Goal: Task Accomplishment & Management: Manage account settings

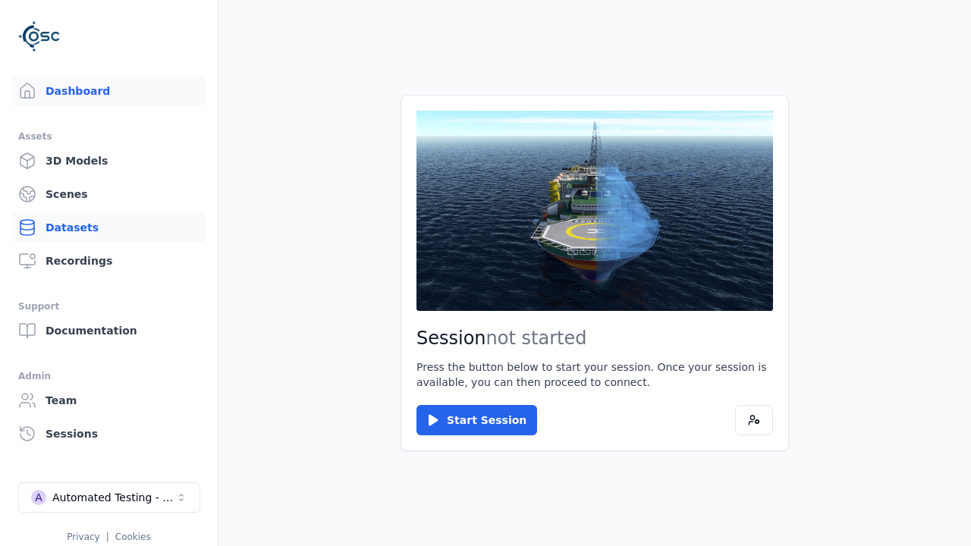
click at [102, 228] on link "Datasets" at bounding box center [109, 227] width 194 height 30
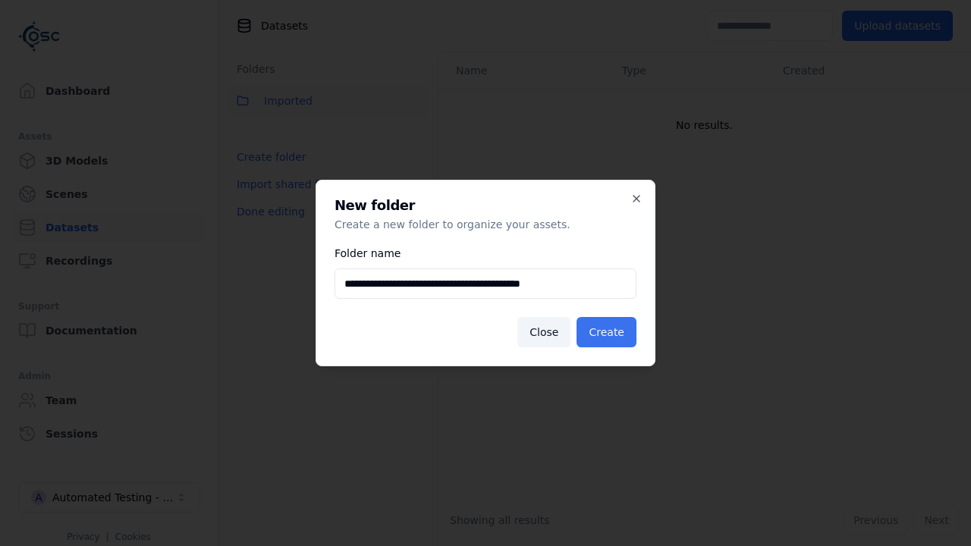
type input "**********"
click at [609, 332] on button "Create" at bounding box center [607, 332] width 60 height 30
click at [268, 225] on button "Done editing" at bounding box center [271, 211] width 87 height 27
click at [254, 198] on button "Done editing" at bounding box center [271, 211] width 87 height 27
click at [416, 134] on html "**********" at bounding box center [485, 273] width 971 height 546
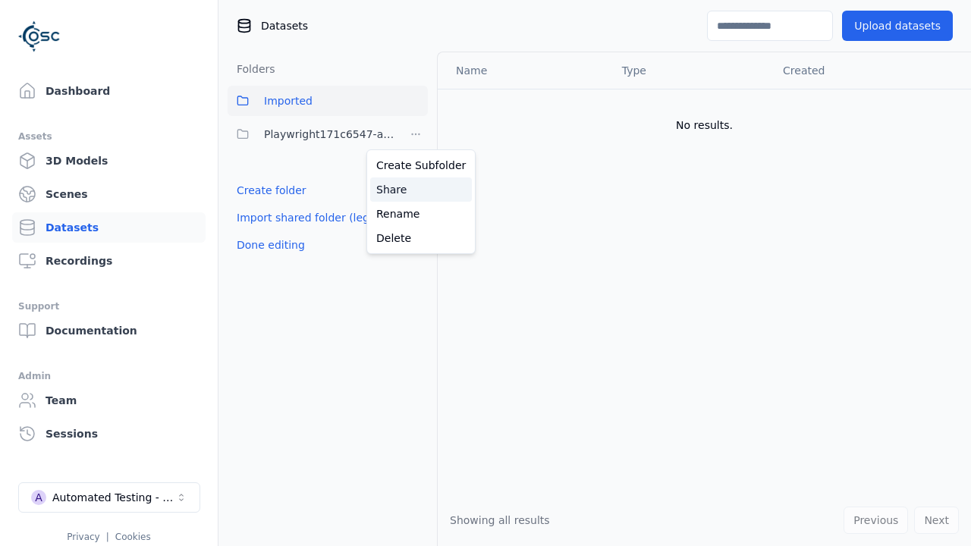
click at [415, 189] on div "Share" at bounding box center [421, 190] width 102 height 24
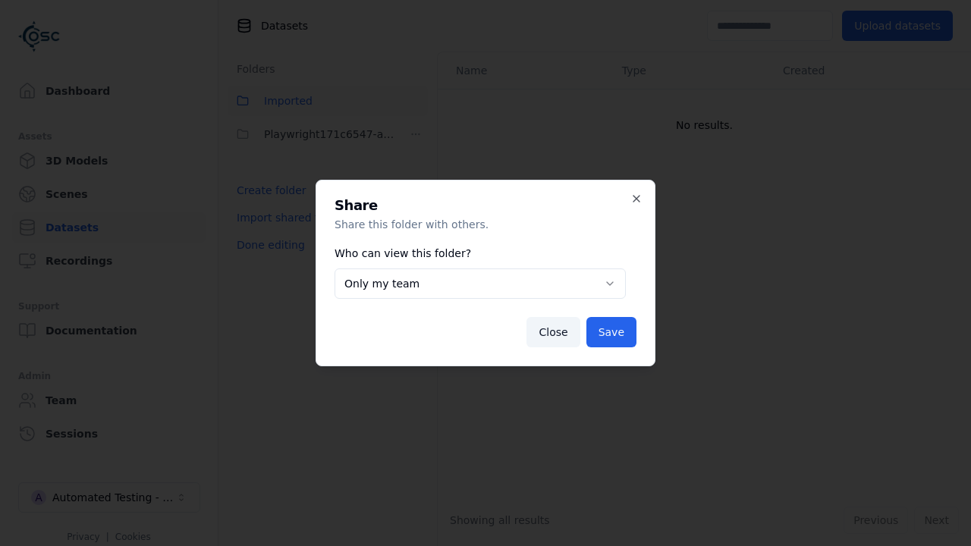
click at [480, 284] on button "Only my team" at bounding box center [480, 284] width 291 height 30
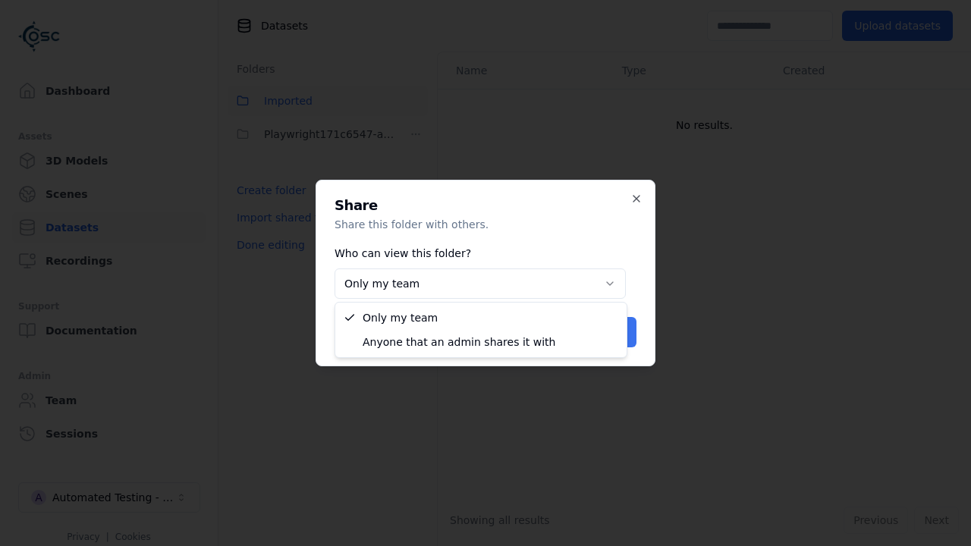
select select "****"
click at [613, 332] on button "Save" at bounding box center [612, 332] width 50 height 30
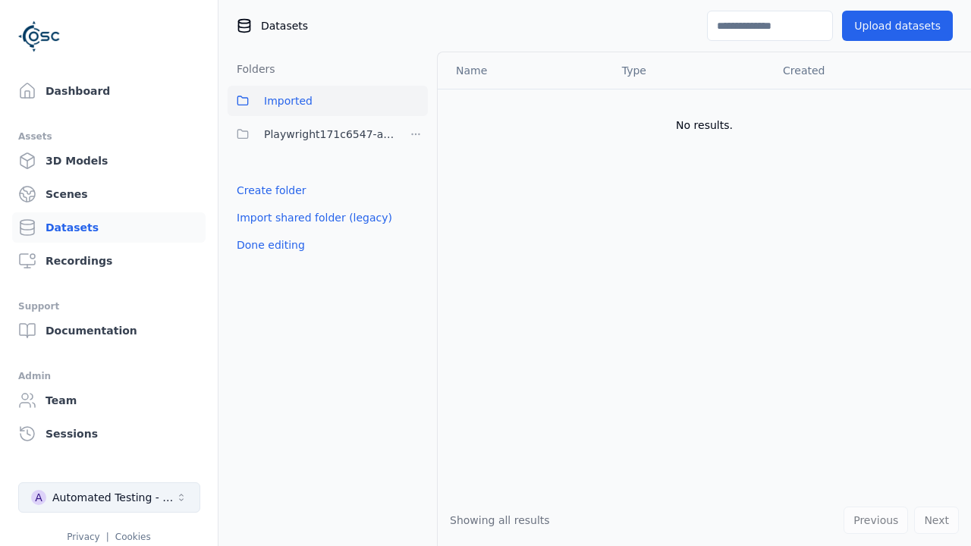
click at [268, 245] on button "Done editing" at bounding box center [271, 244] width 87 height 27
click at [109, 498] on div "Automated Testing - Playwright" at bounding box center [113, 497] width 123 height 15
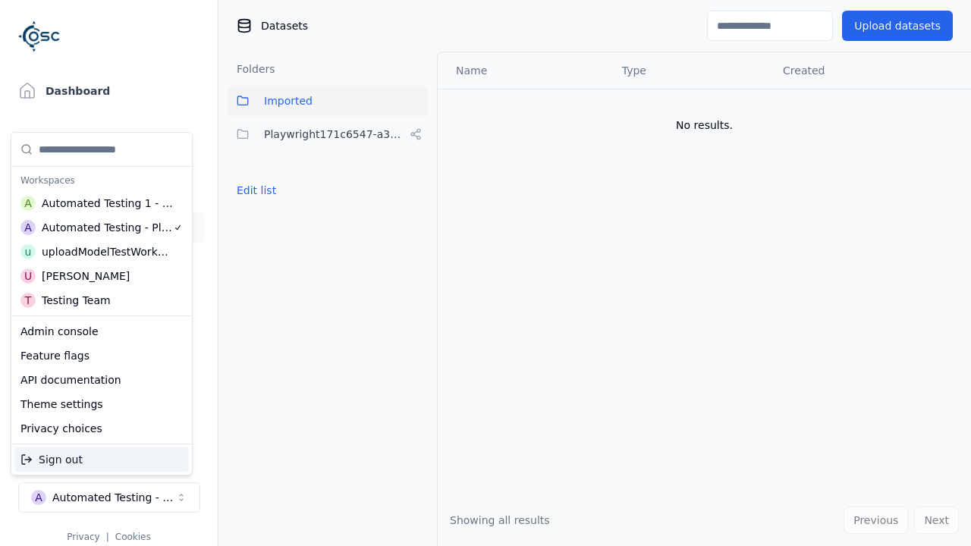
click at [98, 203] on div "Automated Testing 1 - Playwright" at bounding box center [108, 203] width 132 height 15
click at [486, 273] on html "Support Dashboard Assets 3D Models Scenes Datasets Recordings Support Documenta…" at bounding box center [485, 273] width 971 height 546
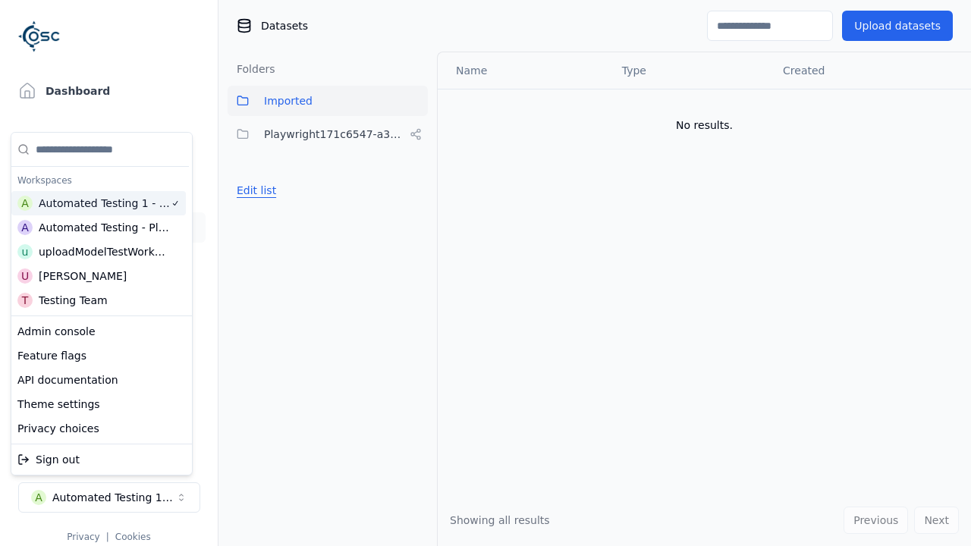
click at [254, 177] on button "Edit list" at bounding box center [257, 190] width 58 height 27
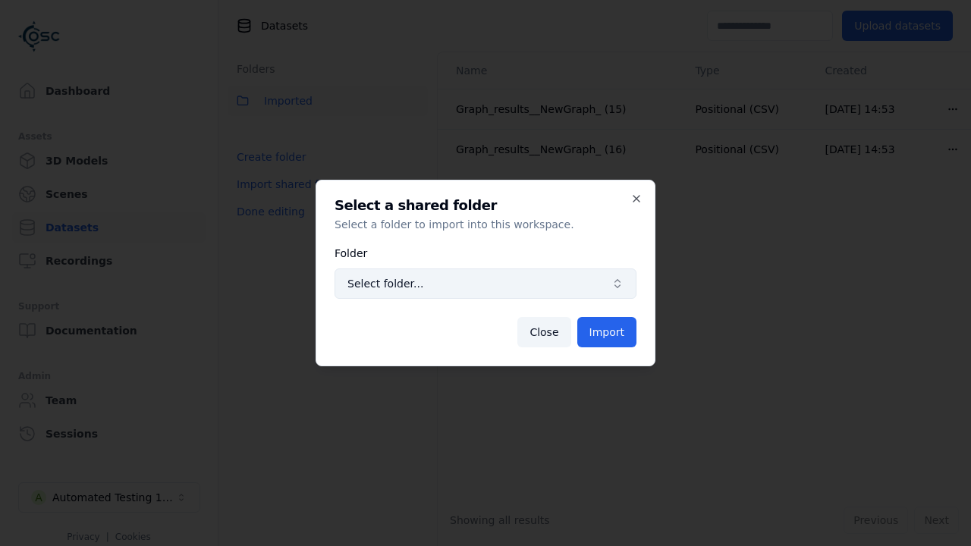
click at [486, 284] on span "Select folder..." at bounding box center [477, 283] width 258 height 15
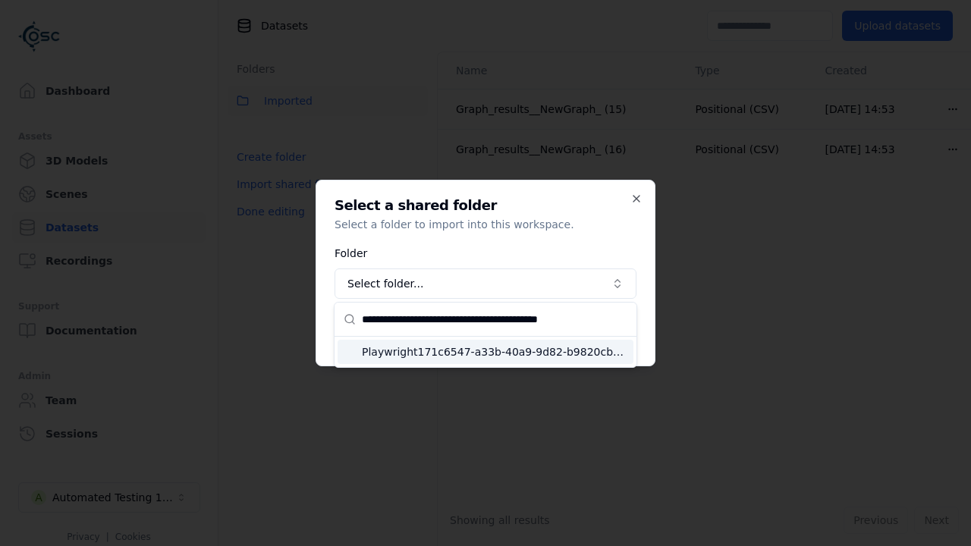
type input "**********"
click at [495, 351] on span "Playwright171c6547-a33b-40a9-9d82-b9820cb08627" at bounding box center [495, 352] width 266 height 15
click at [608, 332] on button "Import" at bounding box center [607, 332] width 59 height 30
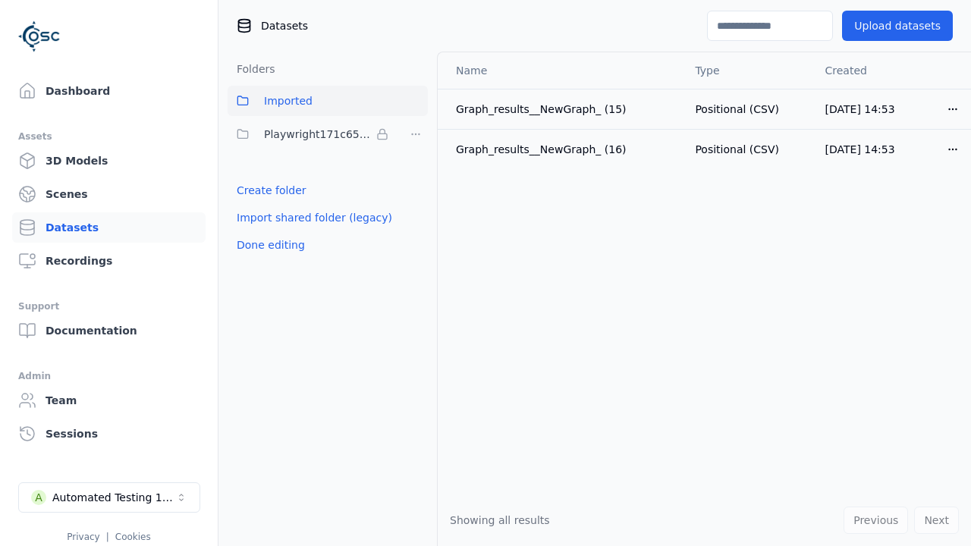
click at [268, 245] on button "Done editing" at bounding box center [271, 244] width 87 height 27
click at [254, 231] on button "Done editing" at bounding box center [271, 244] width 87 height 27
click at [416, 134] on html "Support Dashboard Assets 3D Models Scenes Datasets Recordings Support Documenta…" at bounding box center [485, 273] width 971 height 546
click at [486, 273] on html "Support Dashboard Assets 3D Models Scenes Datasets Recordings Support Documenta…" at bounding box center [485, 273] width 971 height 546
click at [268, 245] on button "Done editing" at bounding box center [271, 244] width 87 height 27
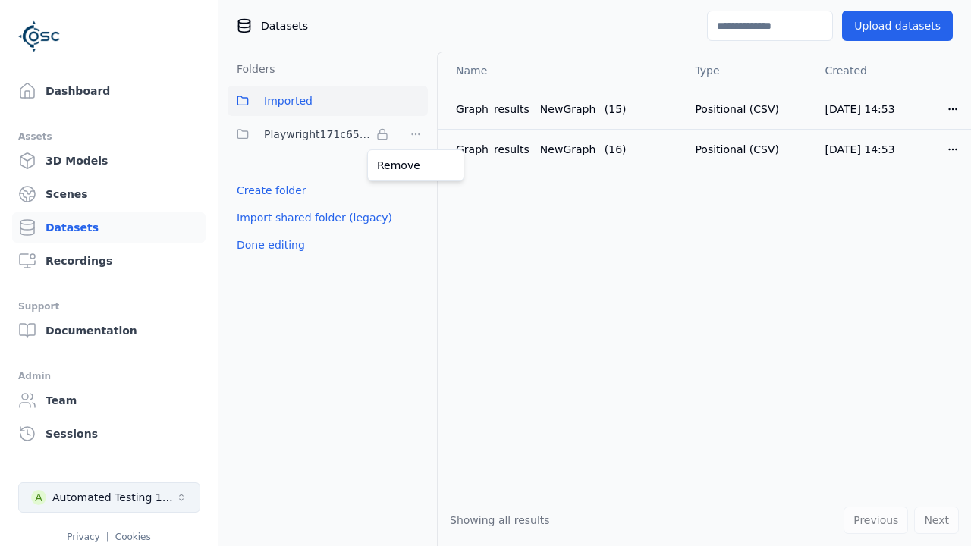
click at [109, 498] on div "Automated Testing 1 - Playwright" at bounding box center [113, 497] width 123 height 15
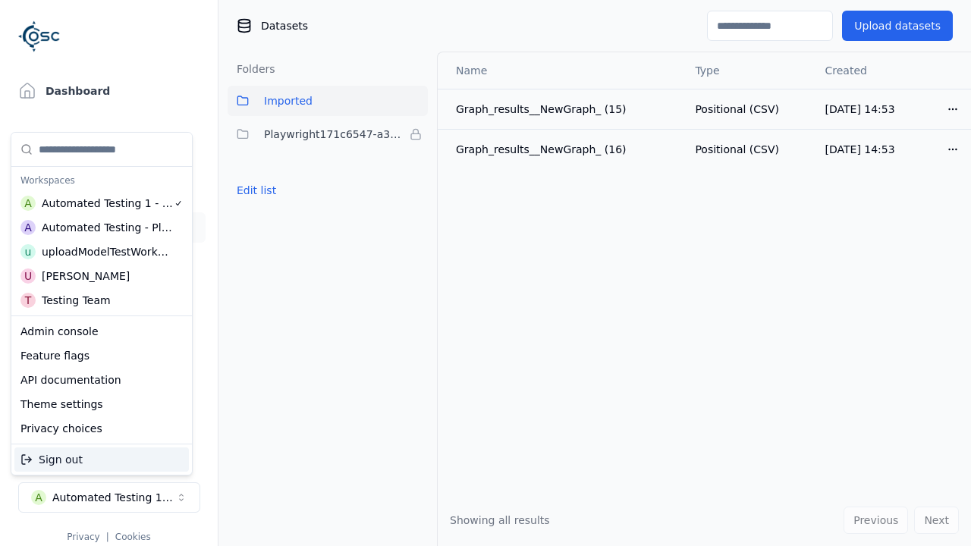
click at [98, 227] on div "Automated Testing - Playwright" at bounding box center [107, 227] width 131 height 15
click at [486, 273] on html "Support Dashboard Assets 3D Models Scenes Datasets Recordings Support Documenta…" at bounding box center [485, 273] width 971 height 546
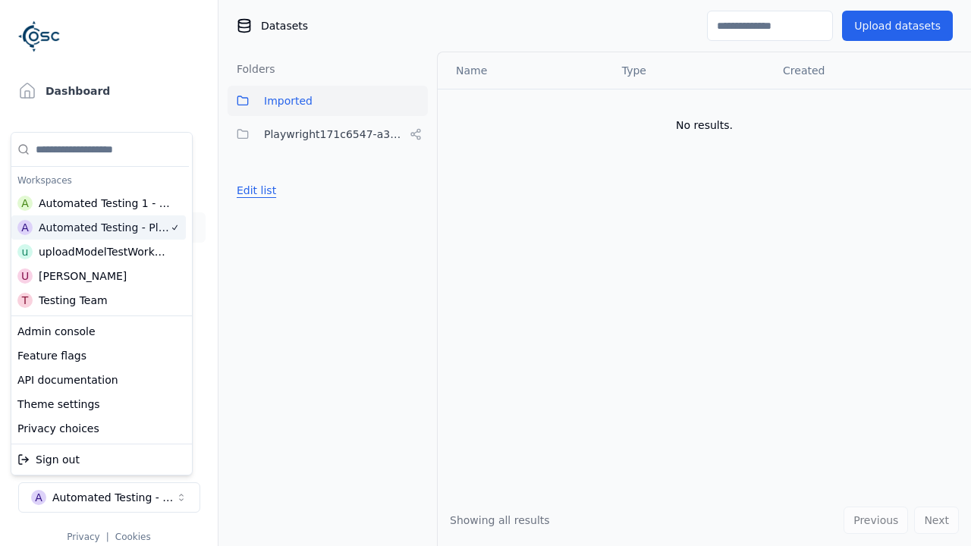
click at [254, 190] on button "Edit list" at bounding box center [257, 190] width 58 height 27
click at [416, 134] on html "Support Dashboard Assets 3D Models Scenes Datasets Recordings Support Documenta…" at bounding box center [485, 273] width 971 height 546
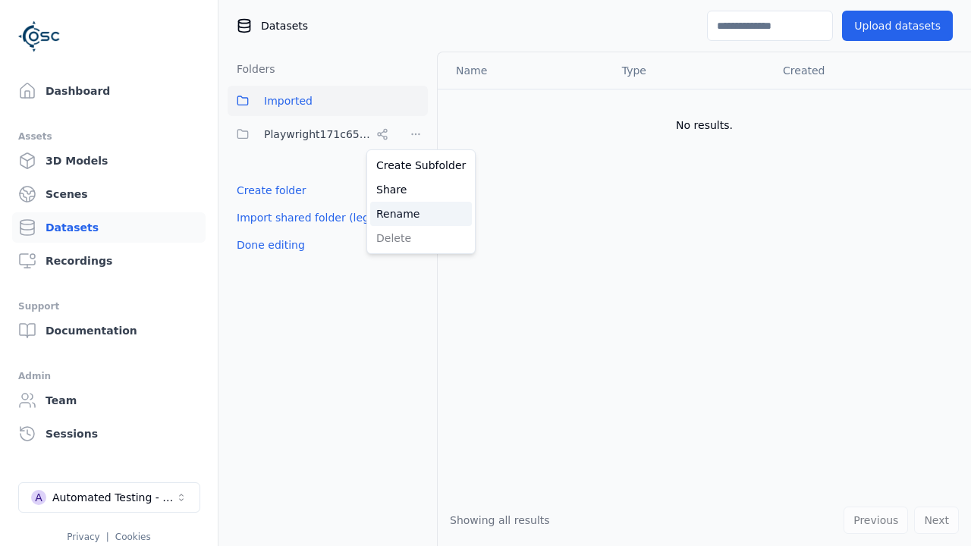
click at [415, 213] on div "Rename" at bounding box center [421, 214] width 102 height 24
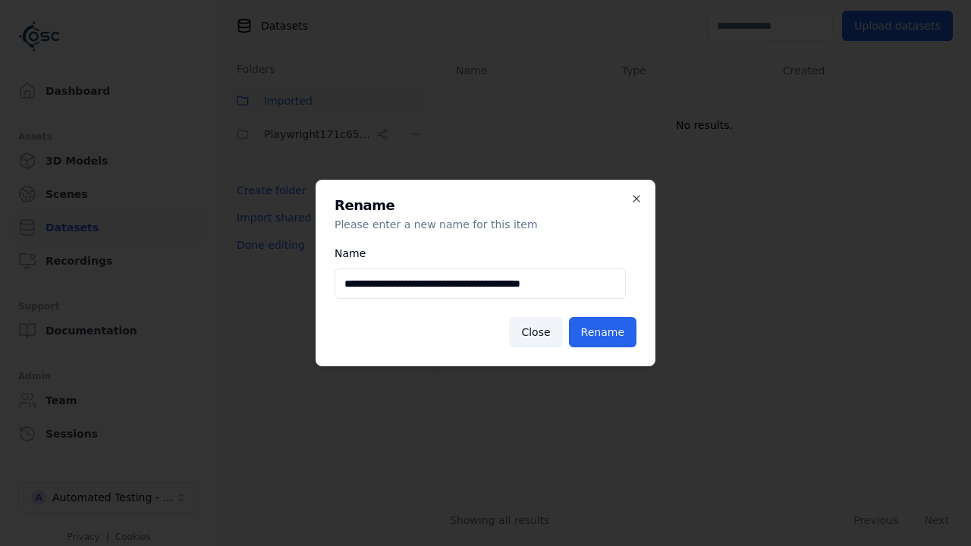
click at [480, 284] on input "**********" at bounding box center [480, 284] width 291 height 30
type input "**********"
click at [605, 332] on button "Rename" at bounding box center [603, 332] width 68 height 30
click at [268, 245] on button "Done editing" at bounding box center [271, 244] width 87 height 27
click at [109, 498] on div "Automated Testing - Playwright" at bounding box center [113, 497] width 123 height 15
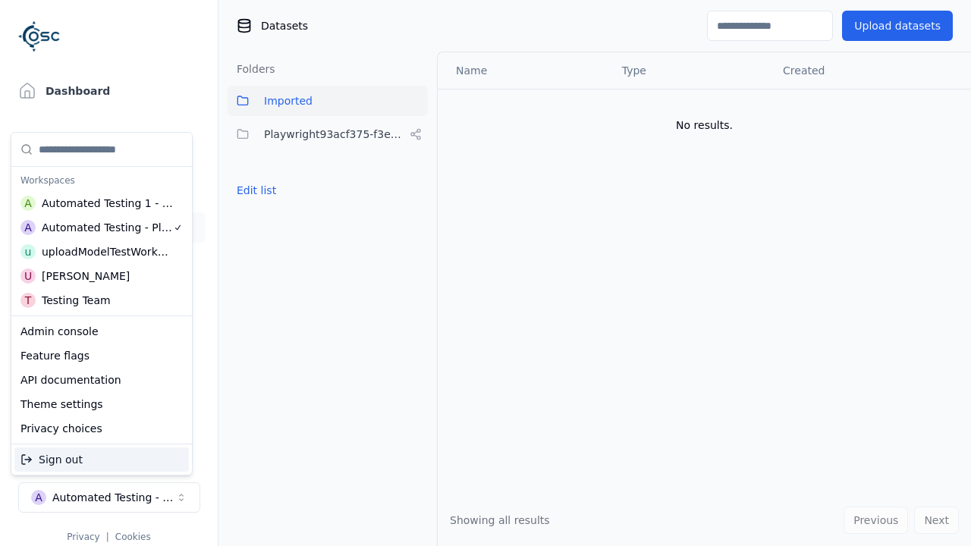
click at [98, 203] on div "Automated Testing 1 - Playwright" at bounding box center [108, 203] width 132 height 15
click at [486, 273] on html "Support Dashboard Assets 3D Models Scenes Datasets Recordings Support Documenta…" at bounding box center [485, 273] width 971 height 546
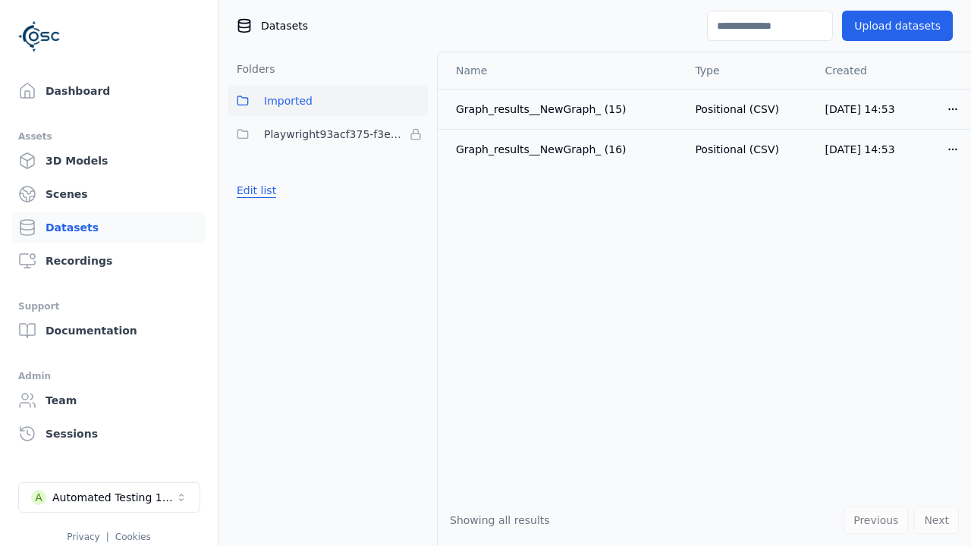
click at [254, 190] on button "Edit list" at bounding box center [257, 190] width 58 height 27
click at [416, 134] on html "Support Dashboard Assets 3D Models Scenes Datasets Recordings Support Documenta…" at bounding box center [485, 273] width 971 height 546
click at [416, 165] on div "Remove" at bounding box center [416, 165] width 90 height 24
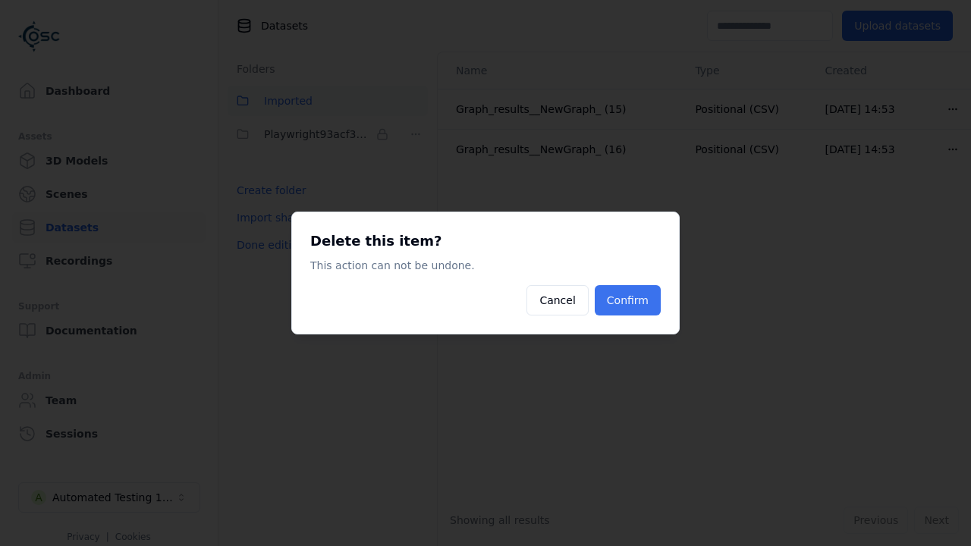
click at [629, 301] on button "Confirm" at bounding box center [628, 300] width 66 height 30
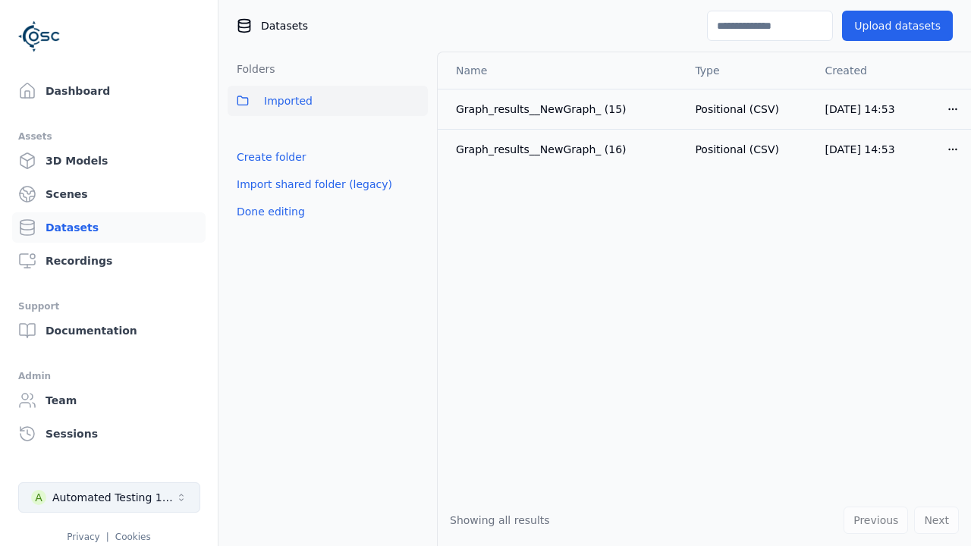
click at [268, 212] on button "Done editing" at bounding box center [271, 211] width 87 height 27
click at [109, 498] on div "Automated Testing 1 - Playwright" at bounding box center [113, 497] width 123 height 15
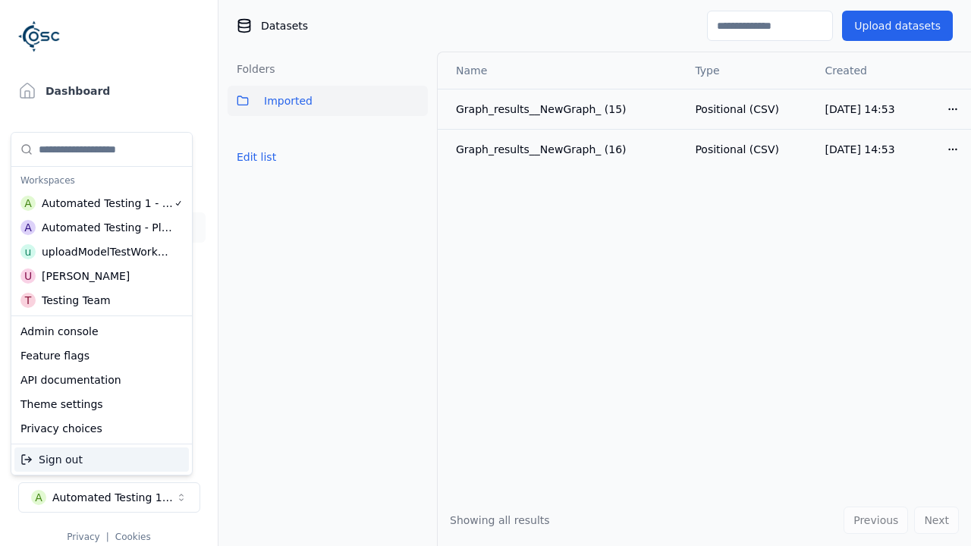
click at [98, 227] on div "Automated Testing - Playwright" at bounding box center [107, 227] width 131 height 15
click at [486, 273] on html "Support Dashboard Assets 3D Models Scenes Datasets Recordings Support Documenta…" at bounding box center [485, 273] width 971 height 546
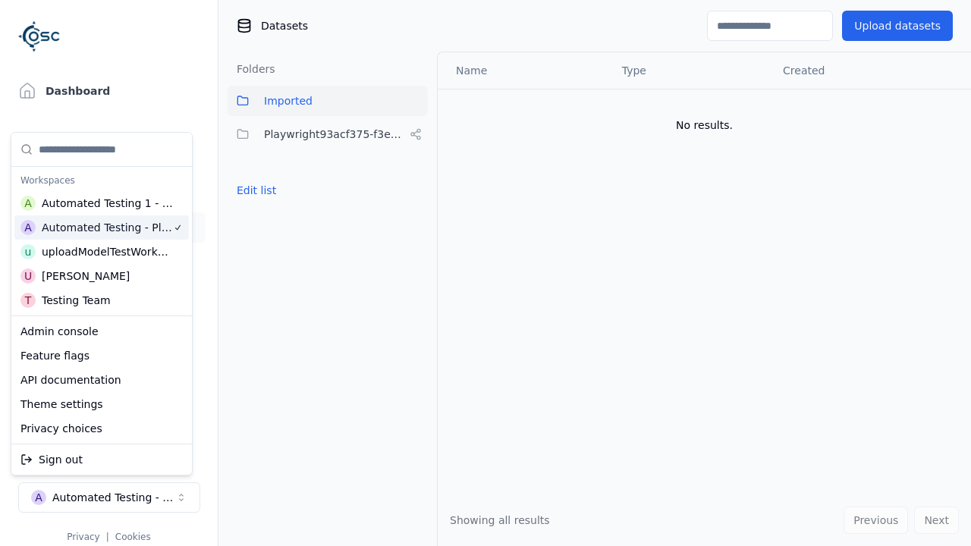
scroll to position [0, 3]
click at [254, 190] on button "Edit list" at bounding box center [257, 190] width 58 height 27
